Goal: Use online tool/utility: Utilize a website feature to perform a specific function

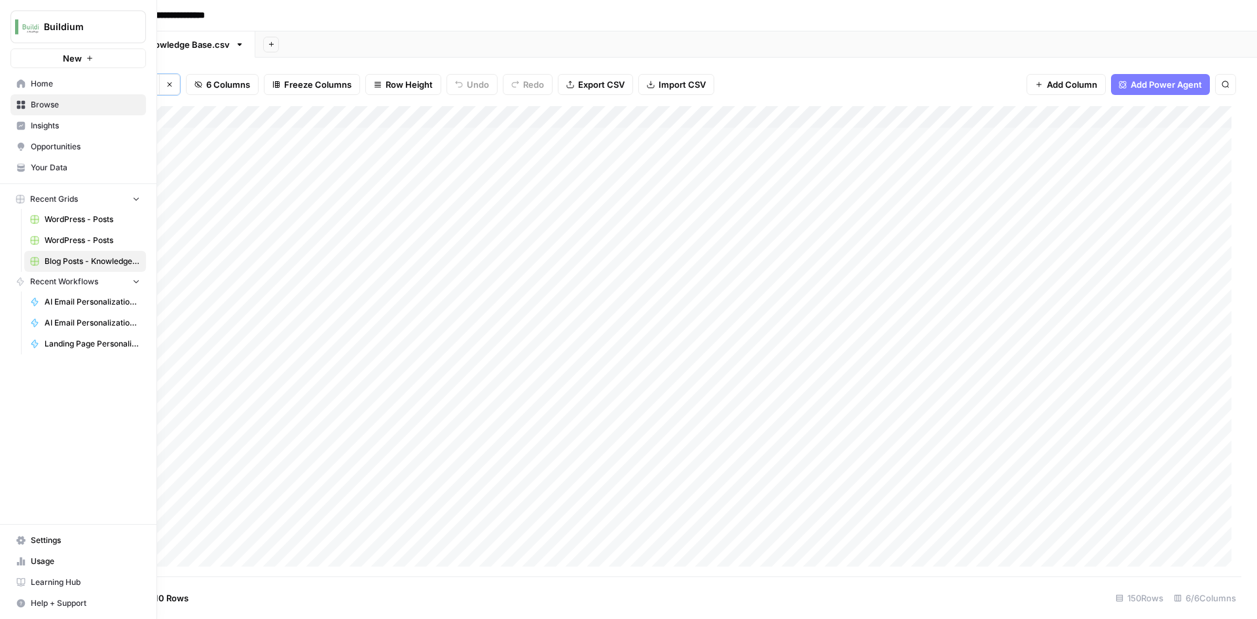
click at [31, 81] on span "Home" at bounding box center [85, 84] width 109 height 12
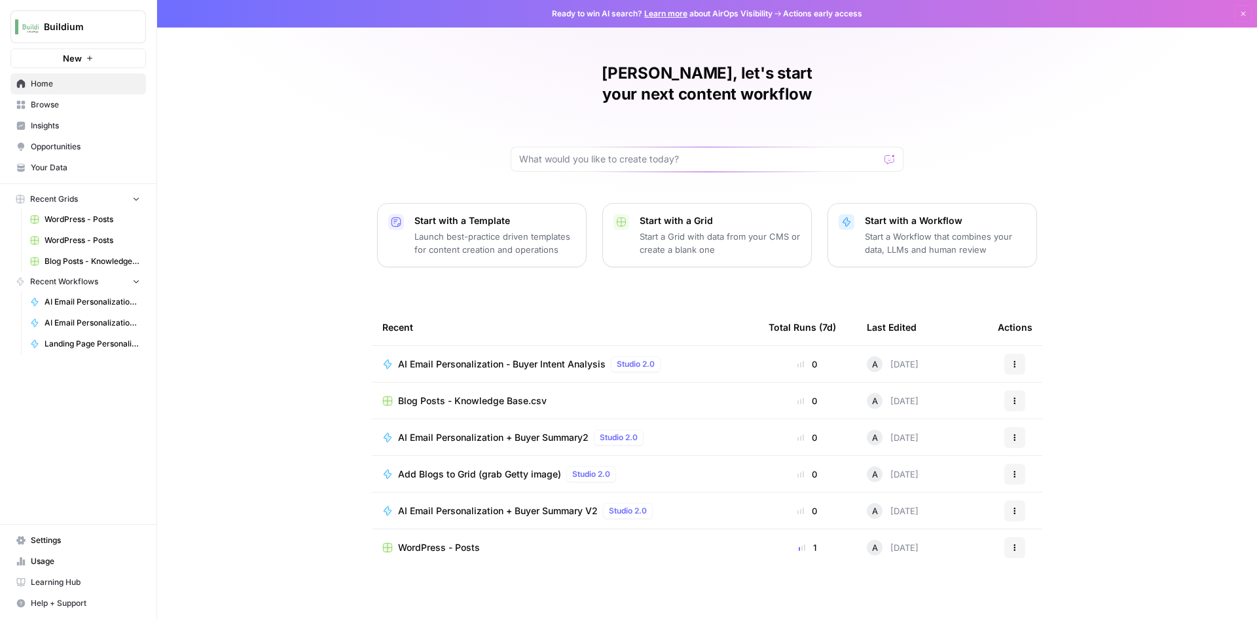
click at [548, 358] on span "AI Email Personalization - Buyer Intent Analysis" at bounding box center [502, 364] width 208 height 13
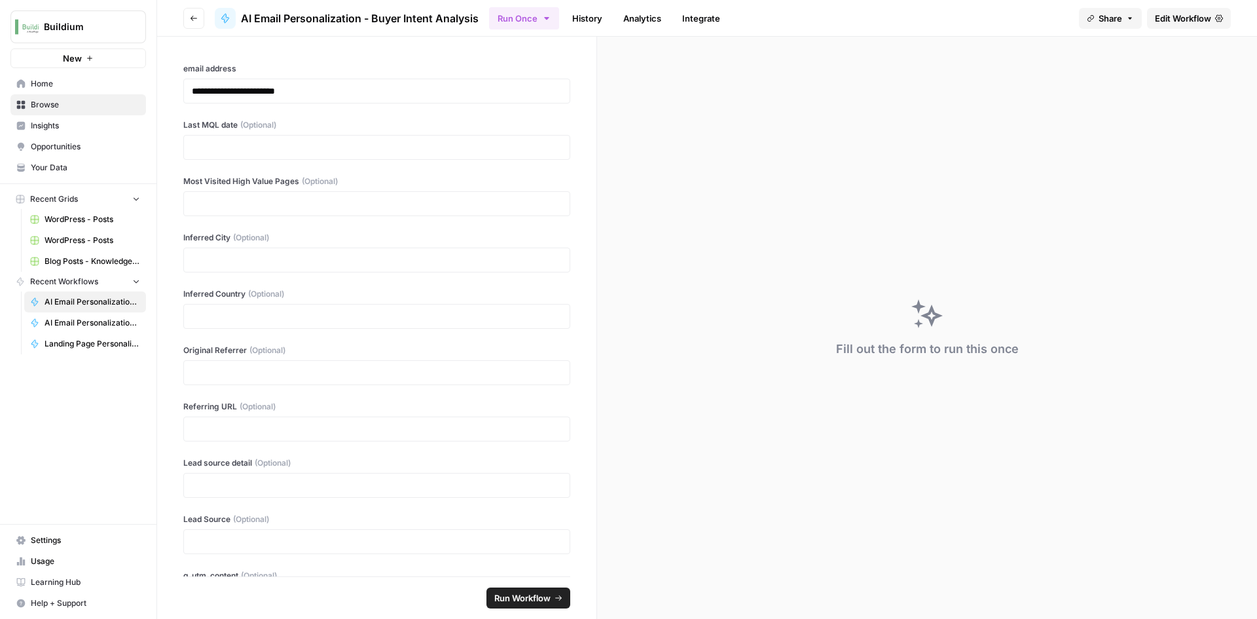
click at [1172, 18] on span "Edit Workflow" at bounding box center [1183, 18] width 56 height 13
